Goal: Information Seeking & Learning: Learn about a topic

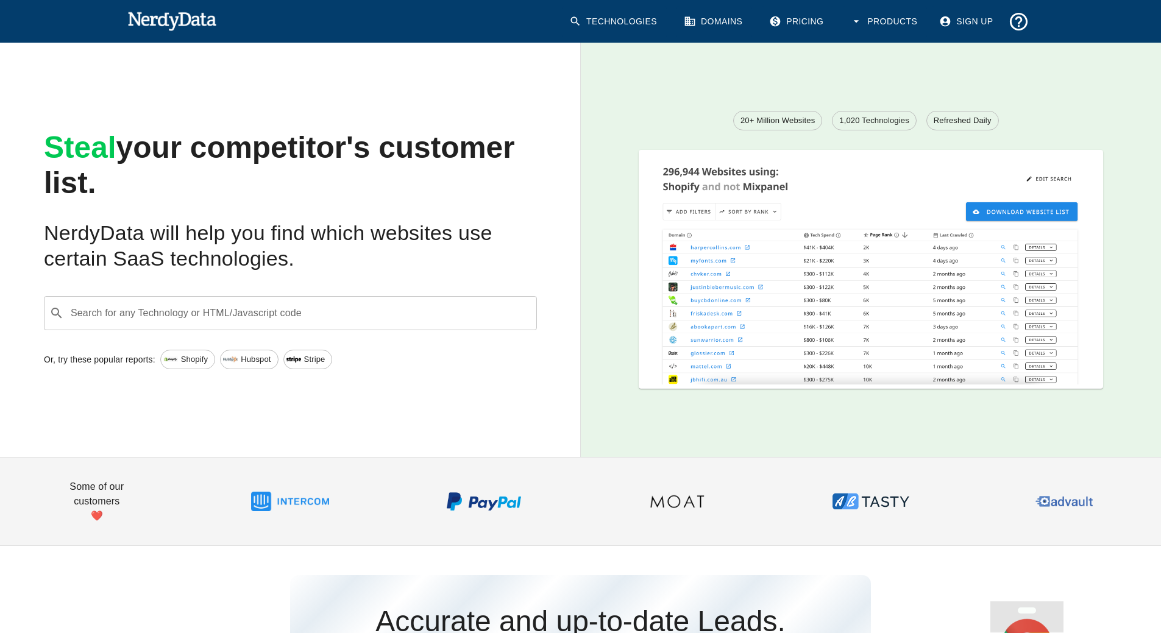
click at [378, 318] on input "Search for any Technology or HTML/Javascript code" at bounding box center [300, 313] width 463 height 23
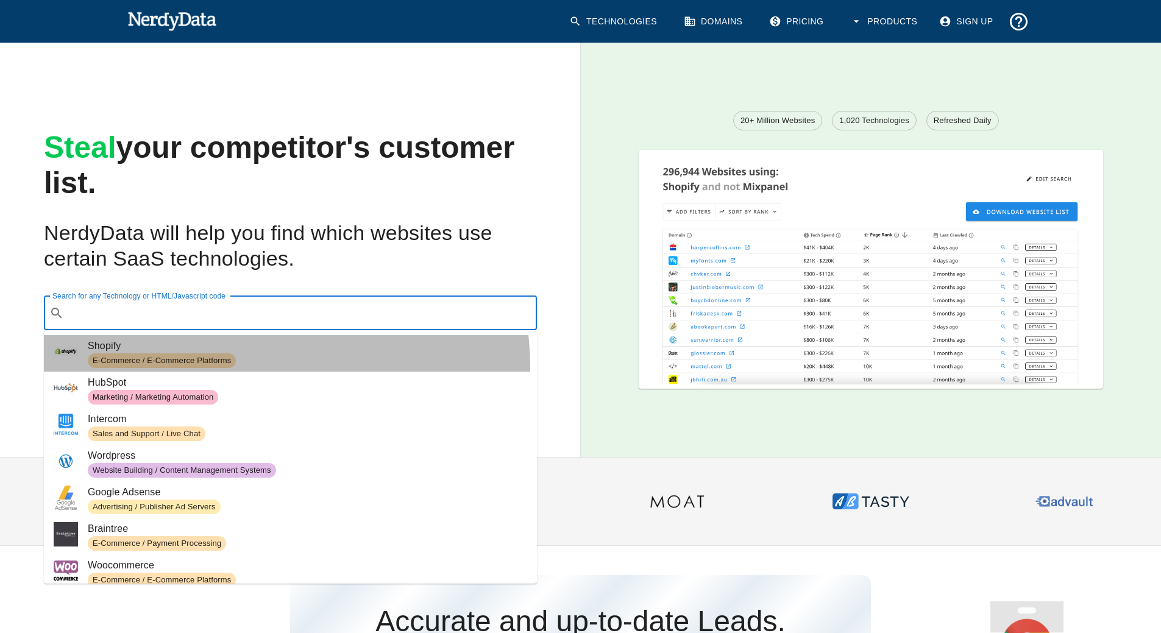
click at [255, 367] on span "E-Commerce / E-Commerce Platforms" at bounding box center [308, 361] width 440 height 15
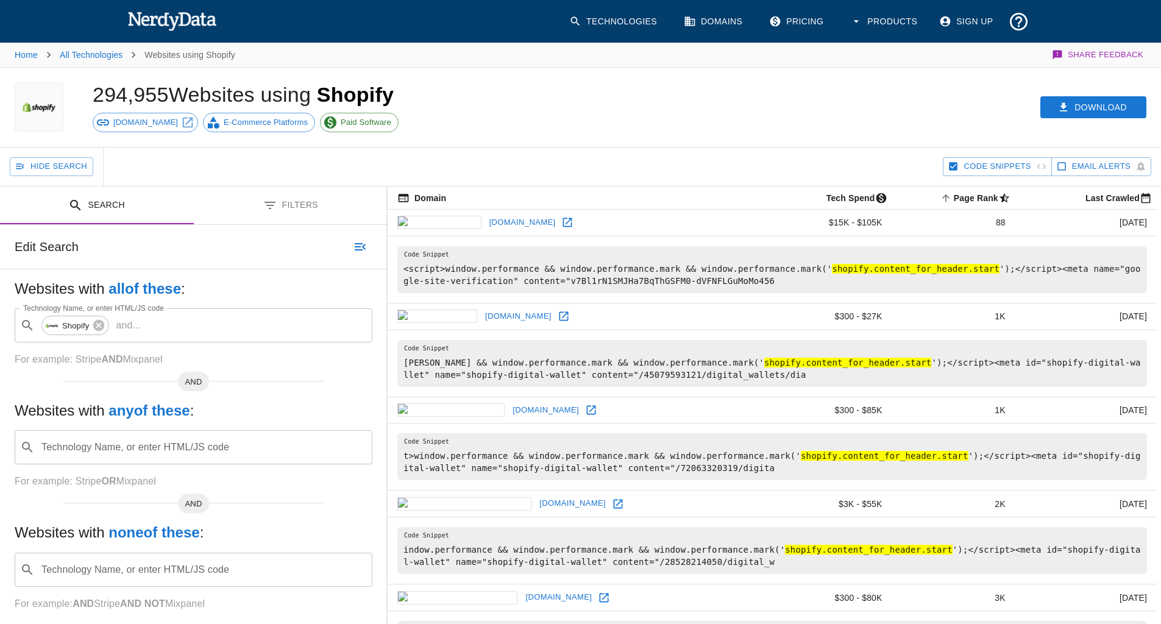
click at [101, 210] on button "Search" at bounding box center [97, 206] width 194 height 38
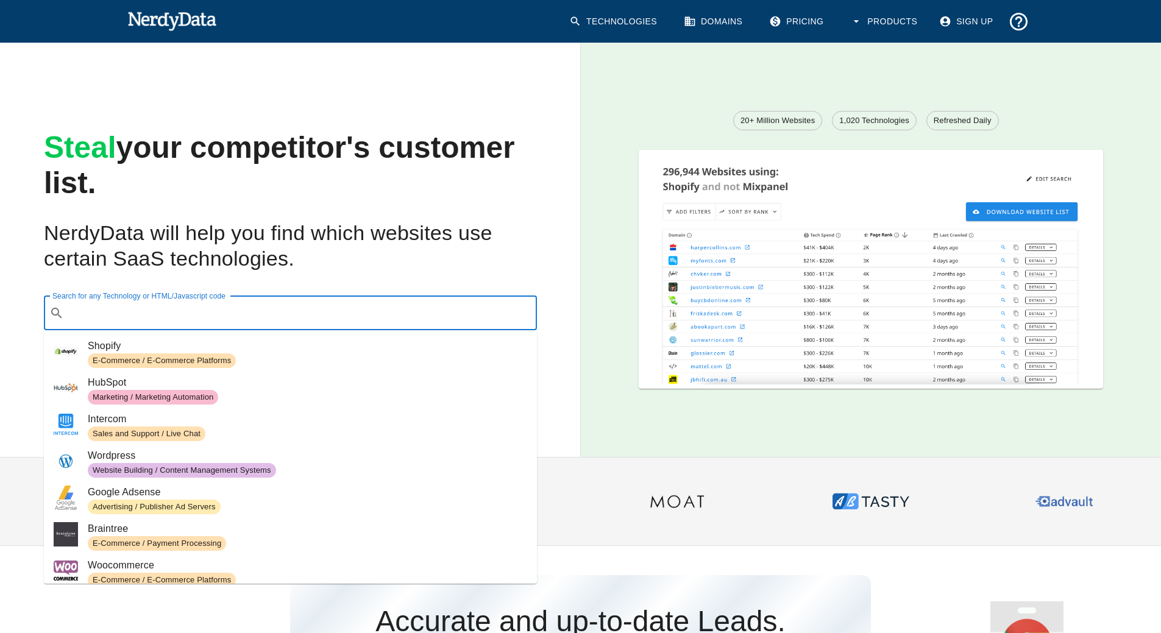
click at [213, 305] on input "Search for any Technology or HTML/Javascript code" at bounding box center [300, 313] width 463 height 23
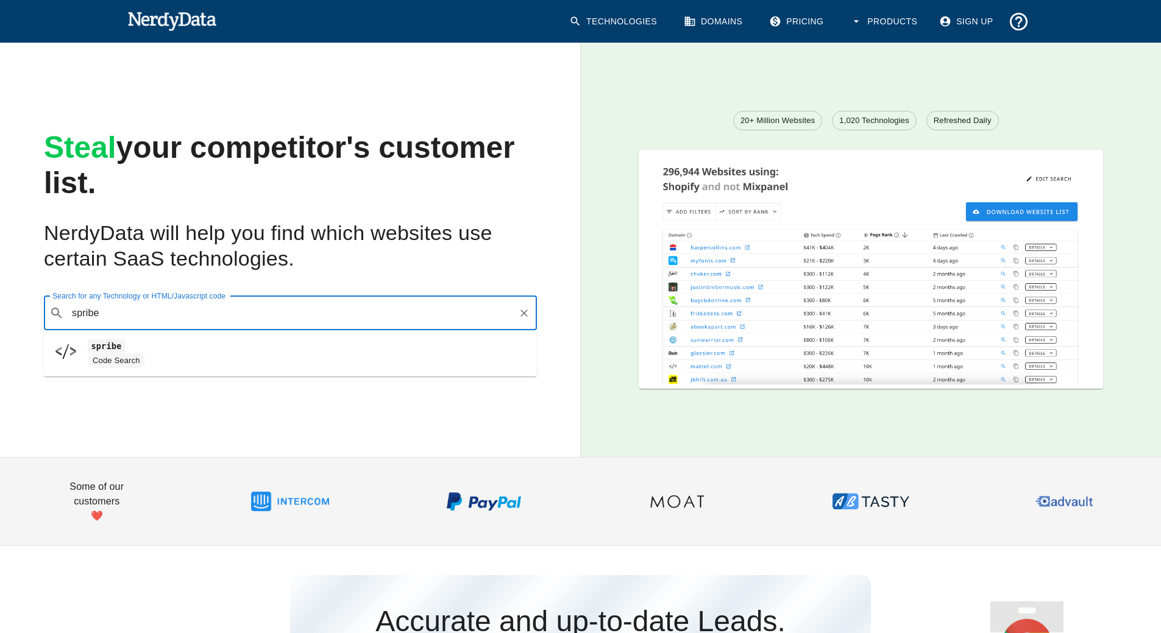
type input "spribe"
